Goal: Information Seeking & Learning: Check status

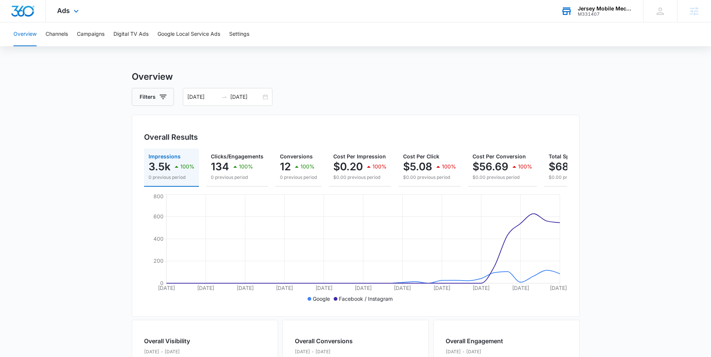
click at [591, 13] on div "M331407" at bounding box center [605, 14] width 54 height 5
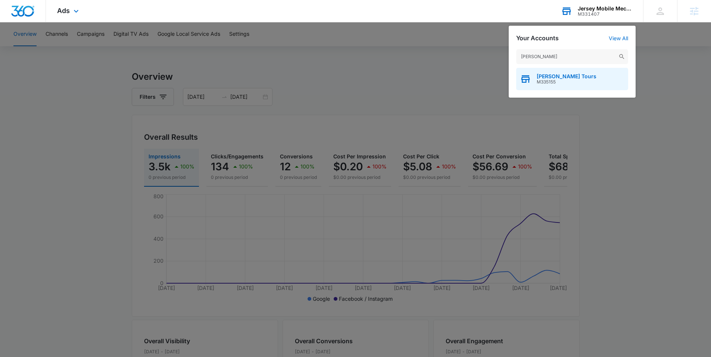
type input "[PERSON_NAME]"
click at [578, 81] on span "M335155" at bounding box center [566, 81] width 60 height 5
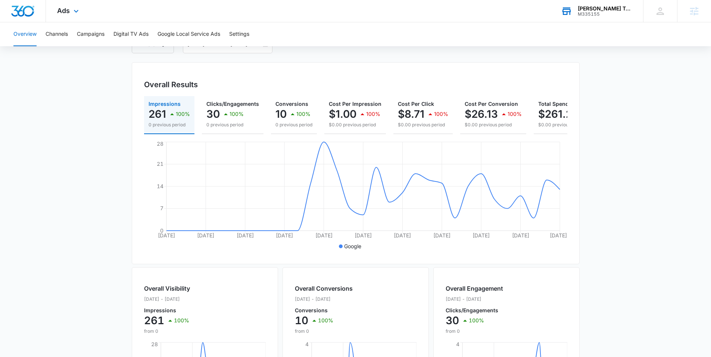
scroll to position [59, 0]
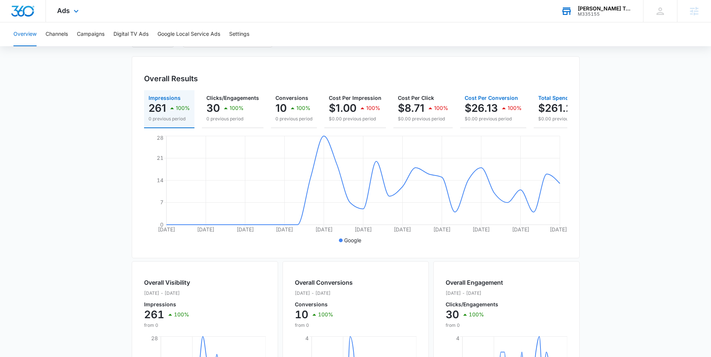
drag, startPoint x: 460, startPoint y: 106, endPoint x: 531, endPoint y: 106, distance: 71.3
click at [531, 106] on div "Impressions 261 100% 0 previous period Clicks/Engagements 30 100% 0 previous pe…" at bounding box center [355, 109] width 423 height 38
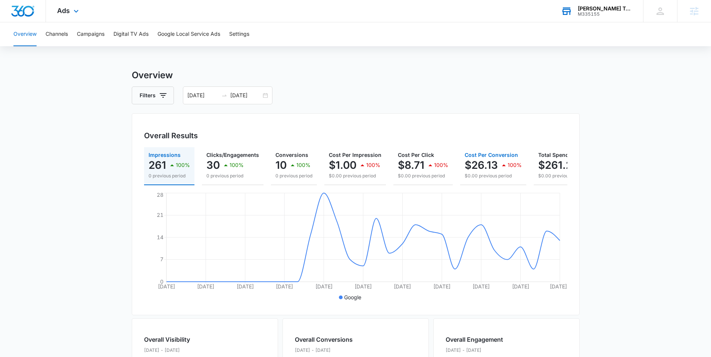
scroll to position [0, 0]
click at [89, 36] on button "Campaigns" at bounding box center [91, 34] width 28 height 24
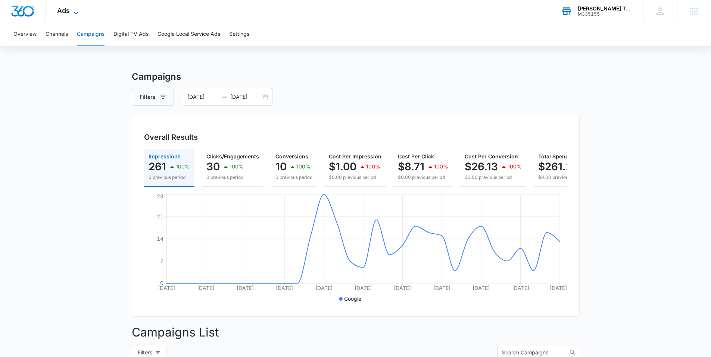
click at [69, 9] on span "Ads" at bounding box center [63, 11] width 13 height 8
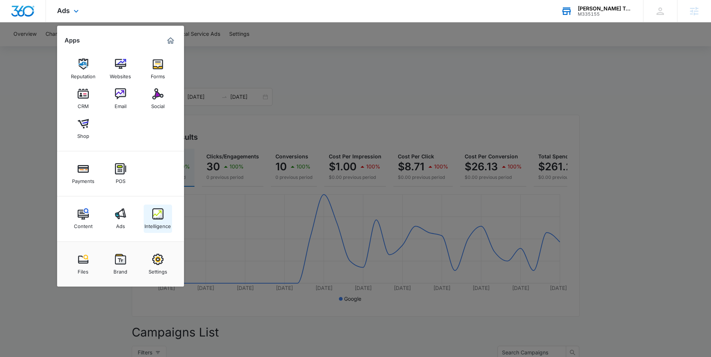
click at [148, 210] on link "Intelligence" at bounding box center [158, 219] width 28 height 28
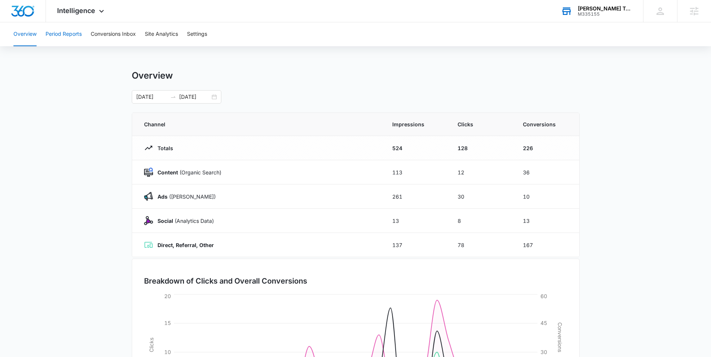
click at [68, 29] on button "Period Reports" at bounding box center [64, 34] width 36 height 24
